Goal: Navigation & Orientation: Locate item on page

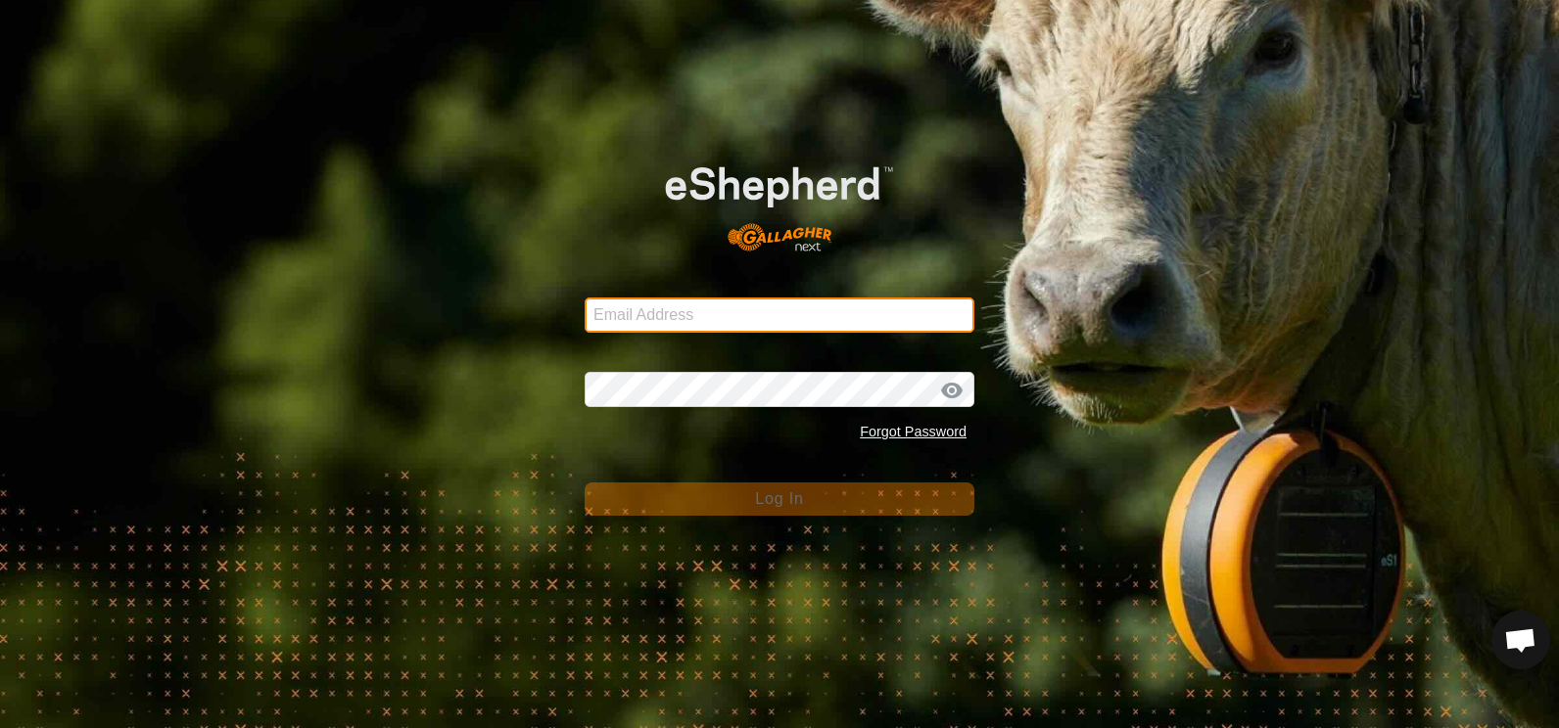
type input "[EMAIL_ADDRESS][DOMAIN_NAME]"
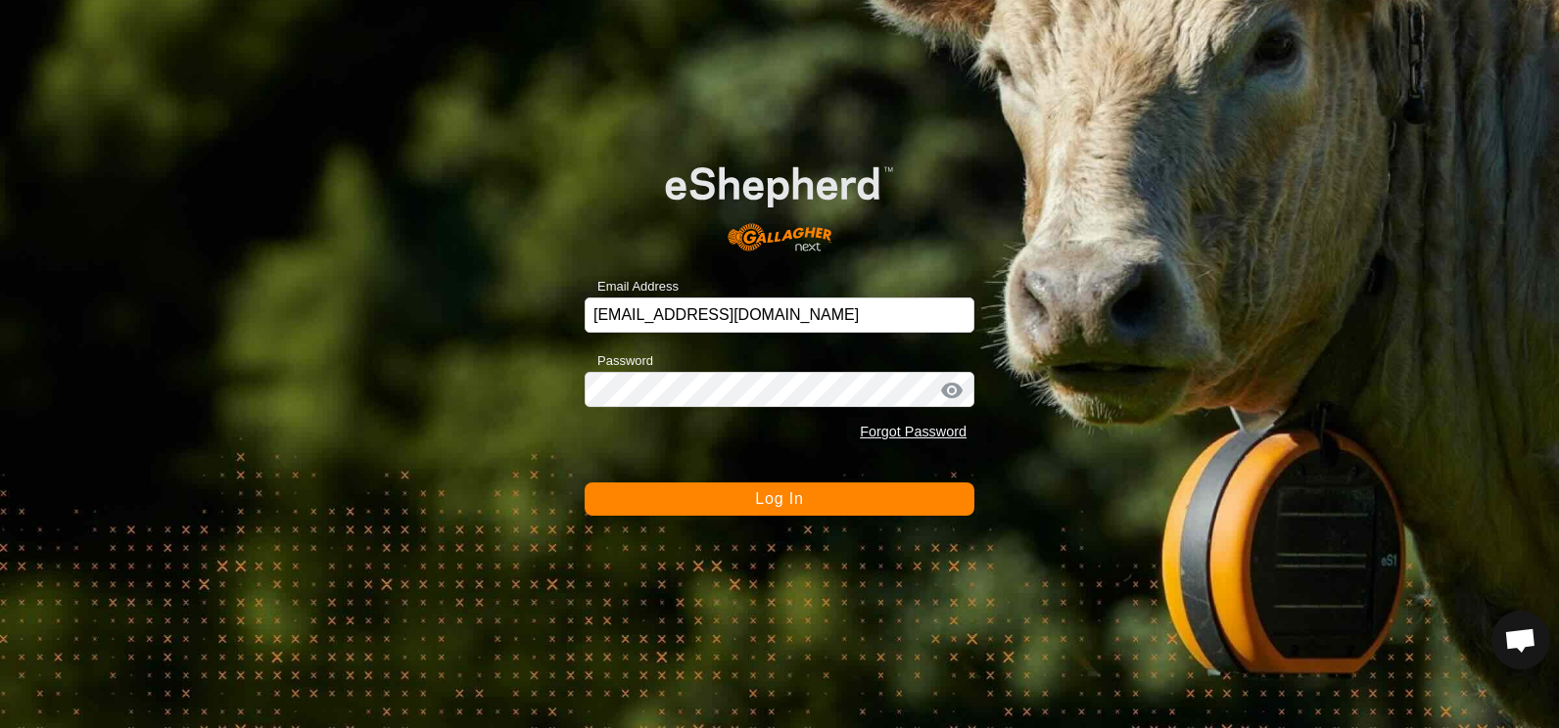
click at [769, 495] on span "Log In" at bounding box center [779, 498] width 48 height 17
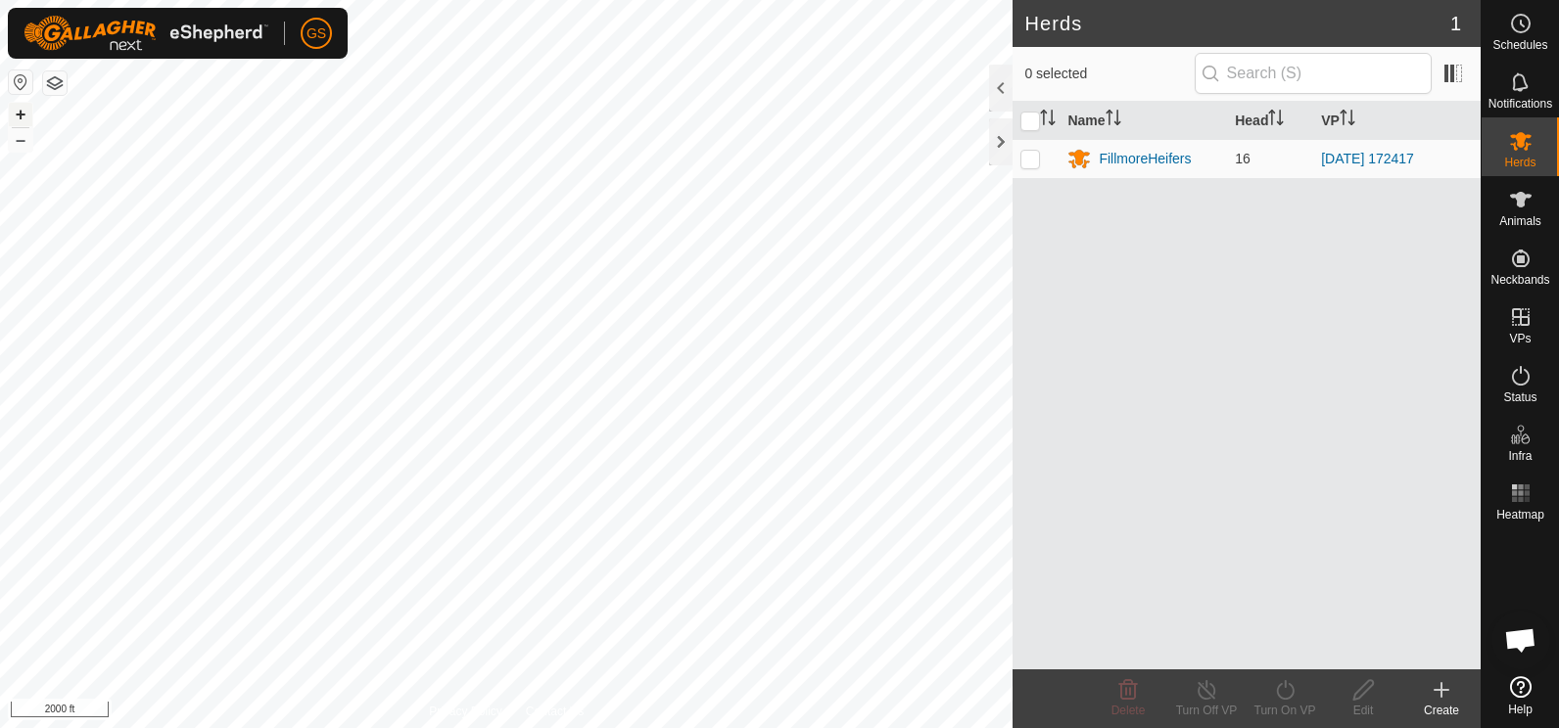
click at [23, 117] on button "+" at bounding box center [20, 114] width 23 height 23
click at [23, 114] on button "+" at bounding box center [20, 114] width 23 height 23
click at [20, 111] on button "+" at bounding box center [20, 114] width 23 height 23
click at [457, 220] on div "+ – ⇧ i 200 ft" at bounding box center [506, 364] width 1012 height 728
click at [23, 115] on button "+" at bounding box center [20, 114] width 23 height 23
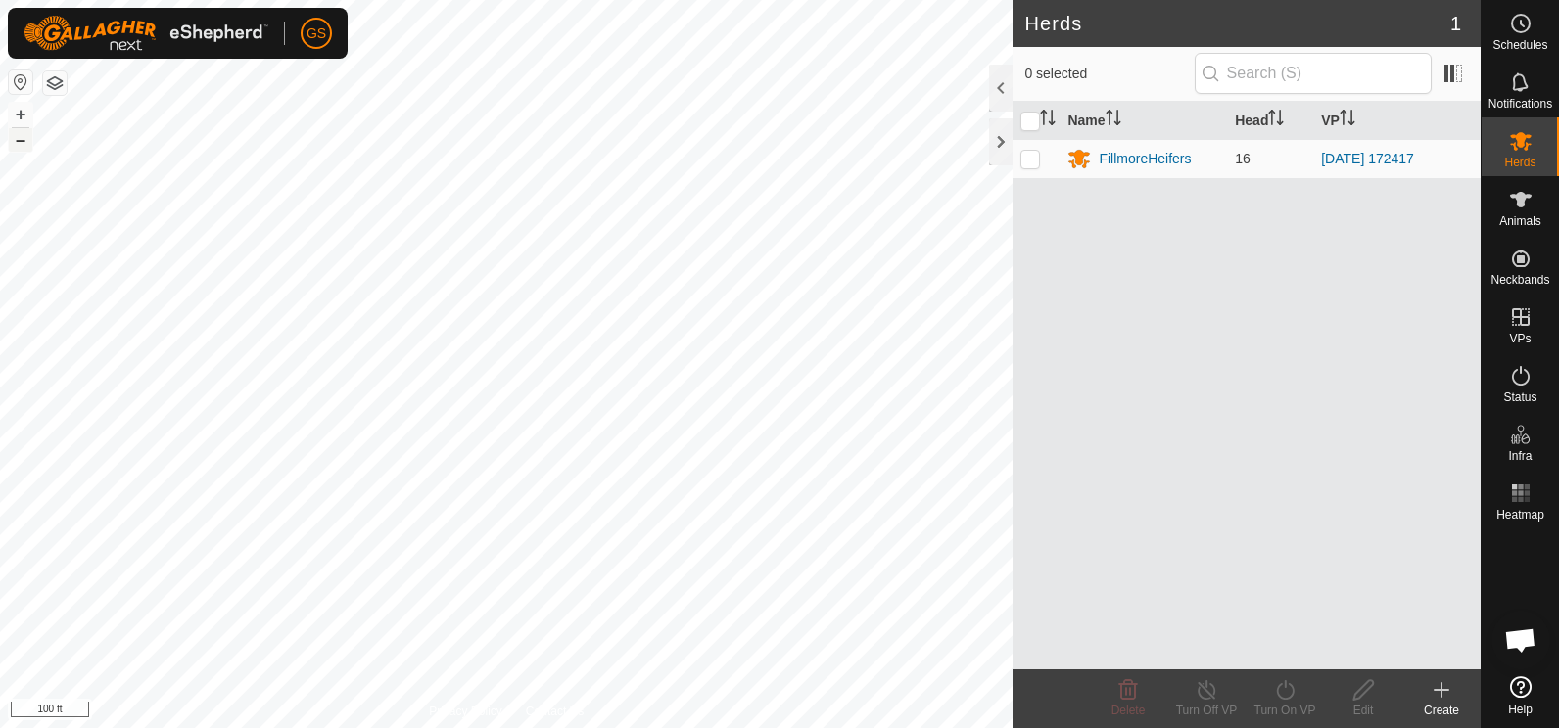
click at [21, 145] on button "–" at bounding box center [20, 139] width 23 height 23
click at [23, 113] on button "+" at bounding box center [20, 114] width 23 height 23
click at [19, 117] on button "+" at bounding box center [20, 114] width 23 height 23
click at [22, 140] on button "–" at bounding box center [20, 139] width 23 height 23
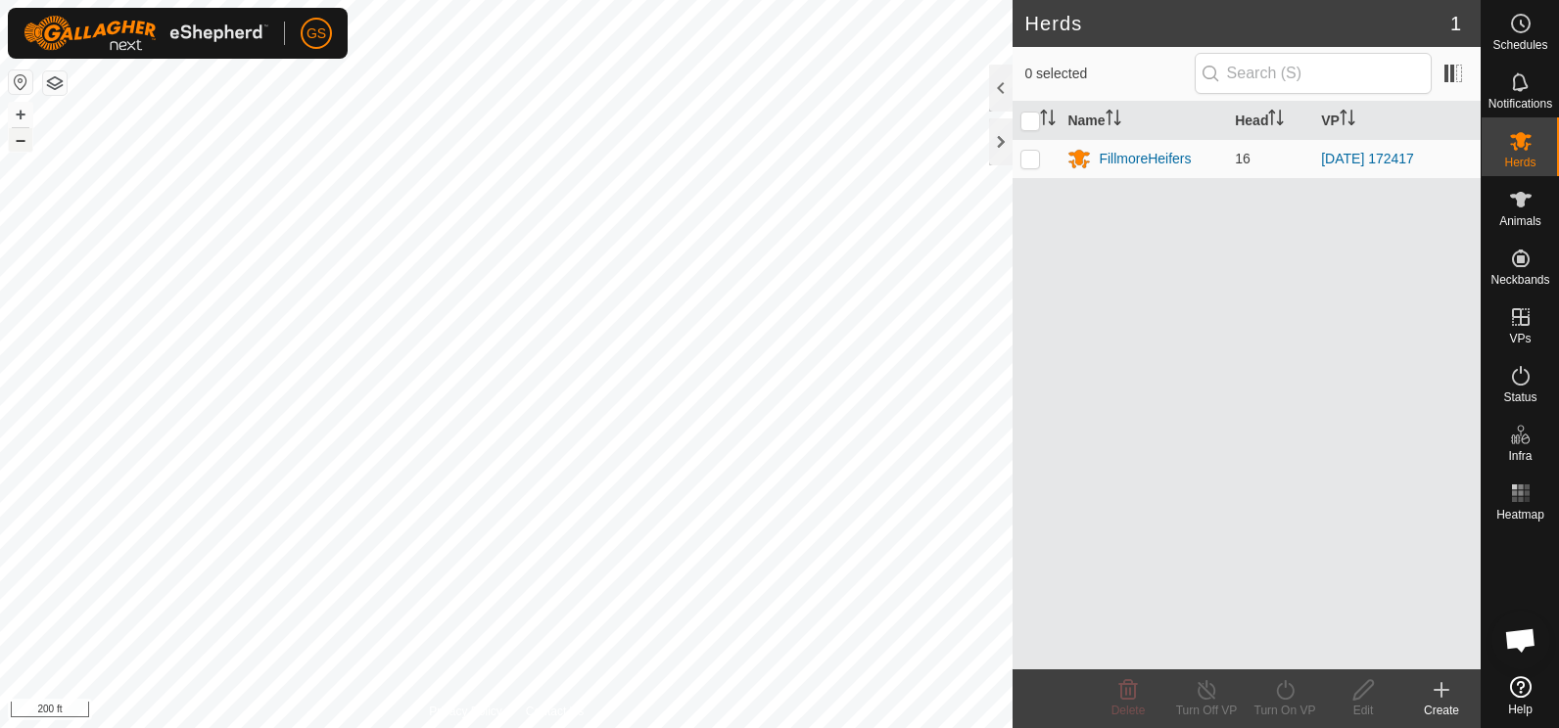
click at [22, 140] on button "–" at bounding box center [20, 139] width 23 height 23
click at [32, 140] on div "+ –" at bounding box center [20, 127] width 25 height 51
click at [24, 144] on button "–" at bounding box center [20, 139] width 23 height 23
click at [22, 139] on button "–" at bounding box center [20, 139] width 23 height 23
